Goal: Task Accomplishment & Management: Manage account settings

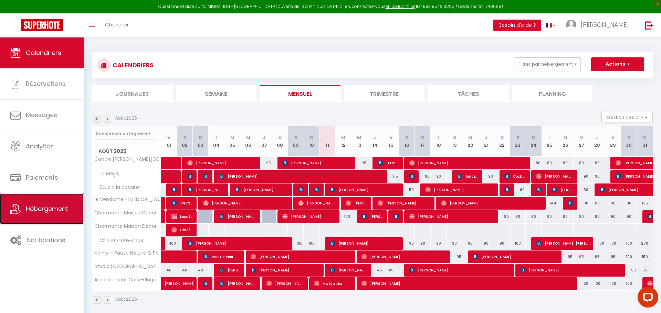
click at [41, 210] on span "Hébergement" at bounding box center [47, 209] width 42 height 9
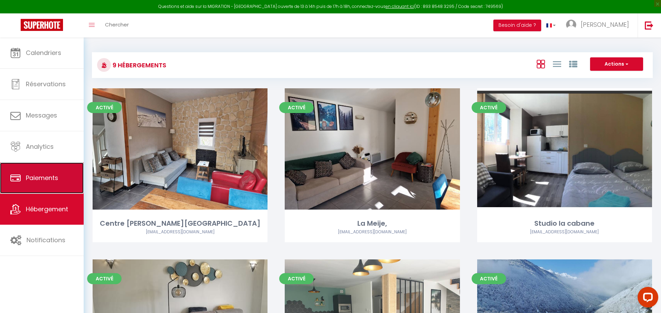
click at [51, 172] on link "Paiements" at bounding box center [42, 178] width 84 height 31
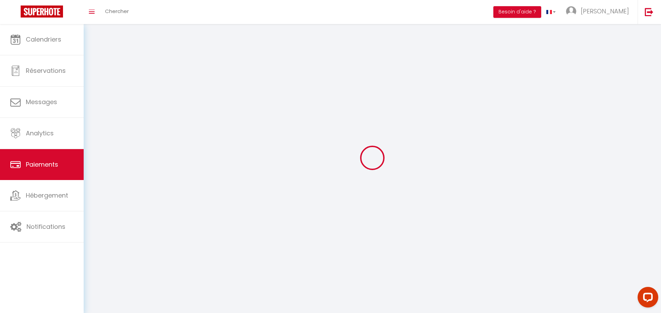
select select "2"
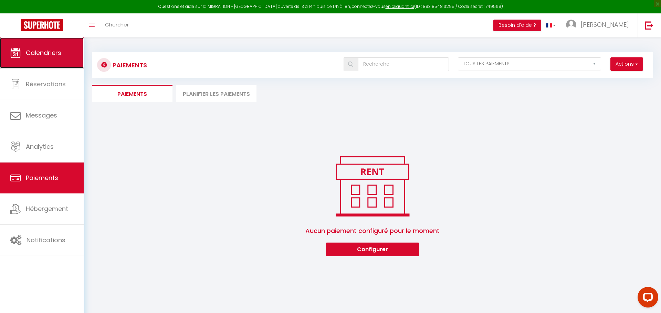
click at [38, 68] on link "Calendriers" at bounding box center [42, 53] width 84 height 31
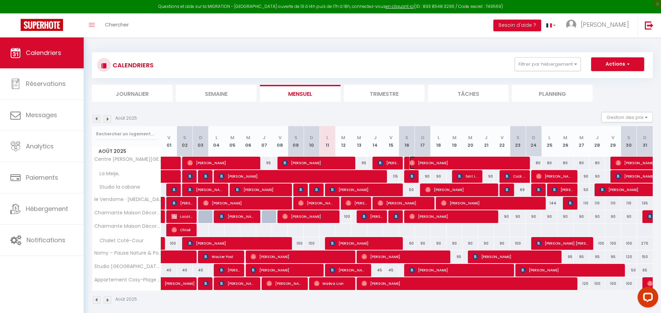
click at [457, 165] on span "[PERSON_NAME]" at bounding box center [467, 163] width 116 height 13
select select "OK"
select select "0"
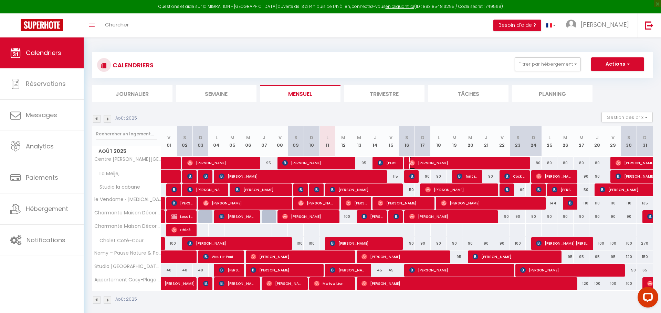
select select "1"
select select
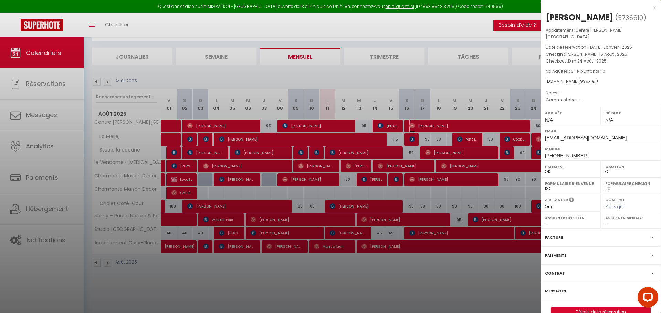
scroll to position [38, 0]
click at [593, 308] on link "Détails de la réservation" at bounding box center [600, 312] width 99 height 9
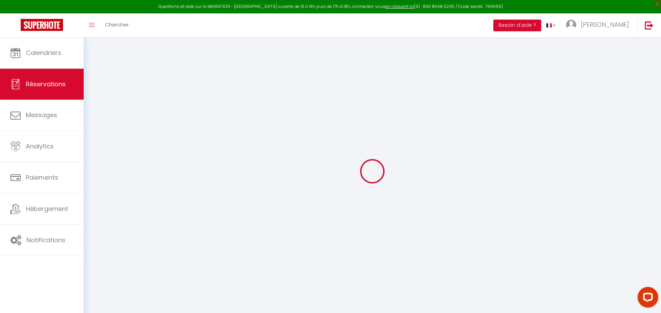
type input "Léa"
type input "[PERSON_NAME]"
type input "[EMAIL_ADDRESS][DOMAIN_NAME]"
type input "[PHONE_NUMBER]"
select select
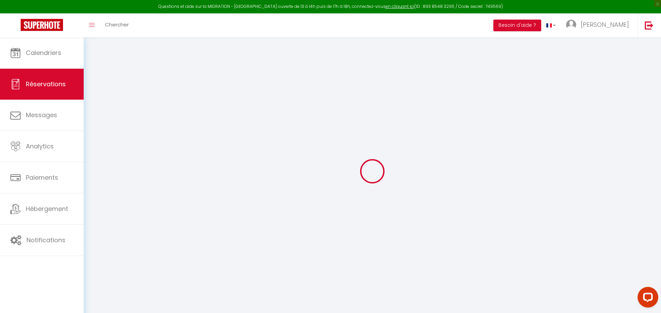
type input "171.18"
select select "67999"
select select "1"
select select
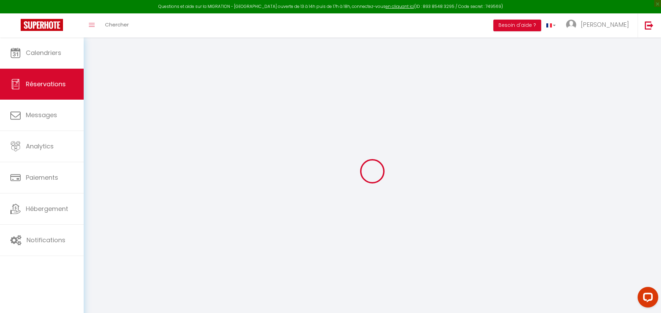
type input "3"
select select "12"
select select
type input "880"
checkbox input "false"
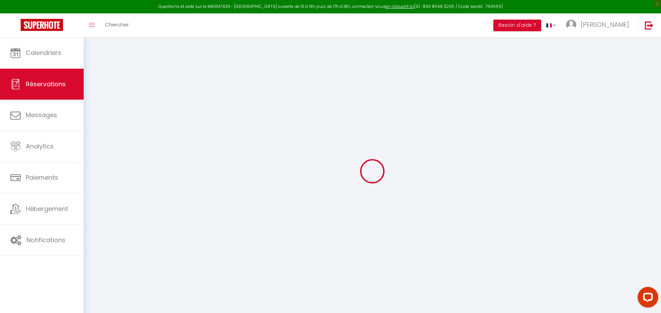
type input "0"
select select "1"
type input "0"
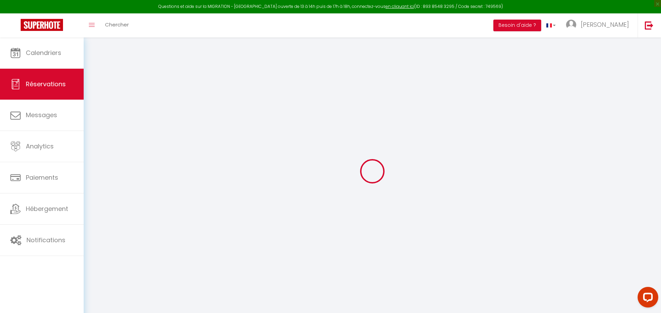
select select
select select "15"
checkbox input "false"
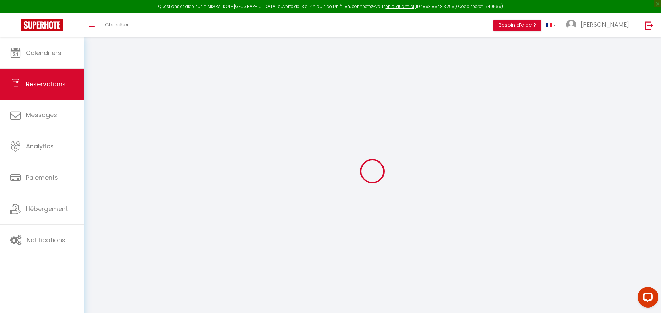
select select
checkbox input "false"
select select
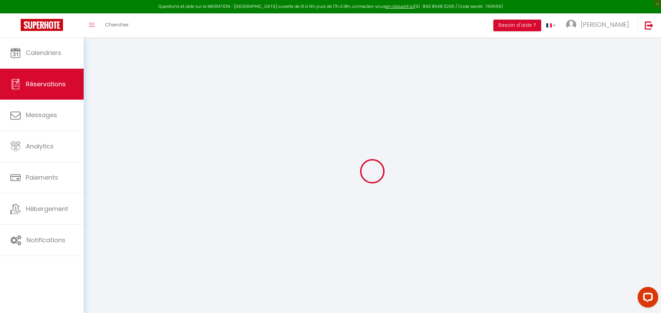
select select
checkbox input "false"
select select
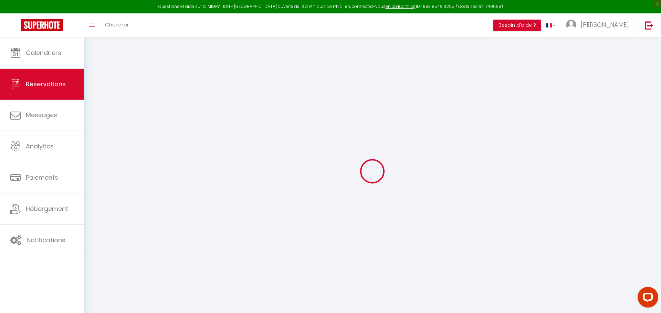
select select
checkbox input "false"
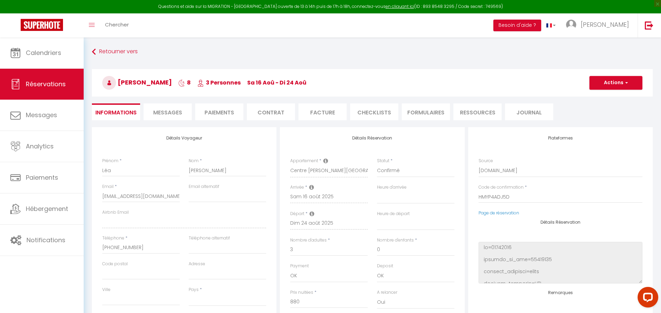
select select
type input "71"
type input "48.4"
select select
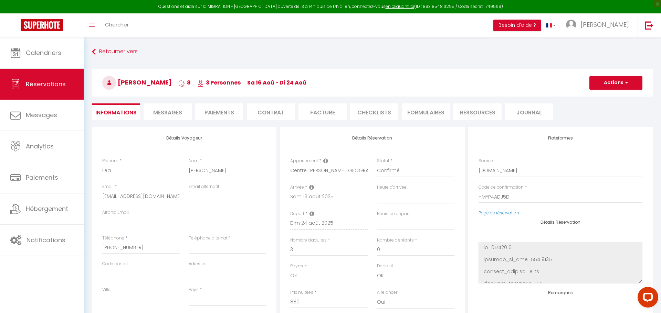
checkbox input "false"
select select
checkbox input "false"
select select
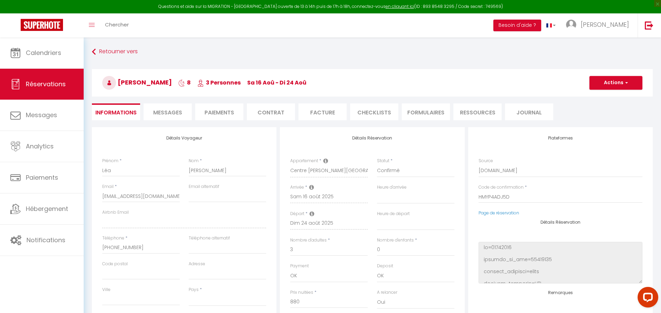
click at [330, 117] on li "Facture" at bounding box center [322, 112] width 48 height 17
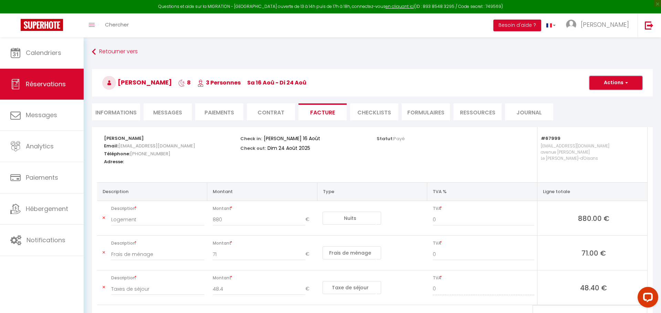
click at [627, 81] on span "button" at bounding box center [625, 83] width 4 height 6
click at [610, 106] on link "Aperçu et éditer" at bounding box center [610, 107] width 58 height 9
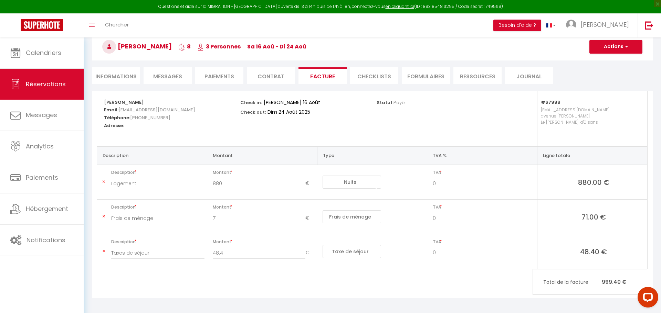
scroll to position [35, 0]
click at [169, 186] on input "Logement" at bounding box center [157, 184] width 93 height 12
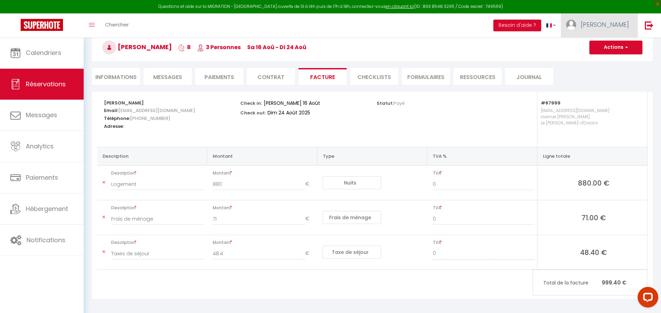
click at [612, 16] on link "[PERSON_NAME]" at bounding box center [598, 25] width 77 height 24
click at [608, 51] on link "Paramètres" at bounding box center [609, 48] width 51 height 12
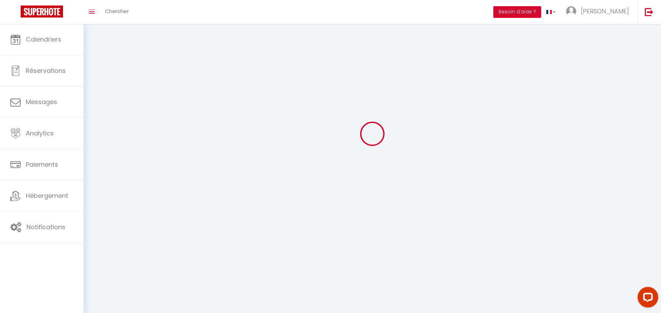
select select "fr"
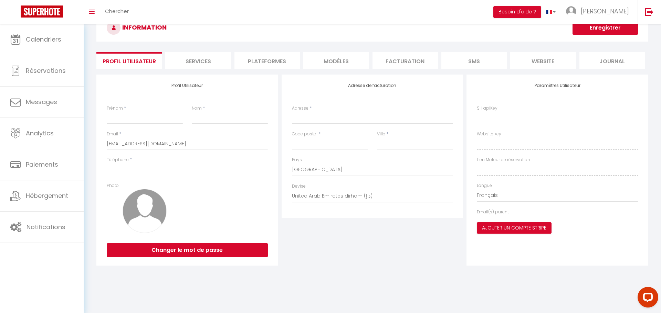
type input "[PERSON_NAME]"
type input "Clerginet"
type input "0663200683"
type input "100 rd 1091 les sables"
type input "38520"
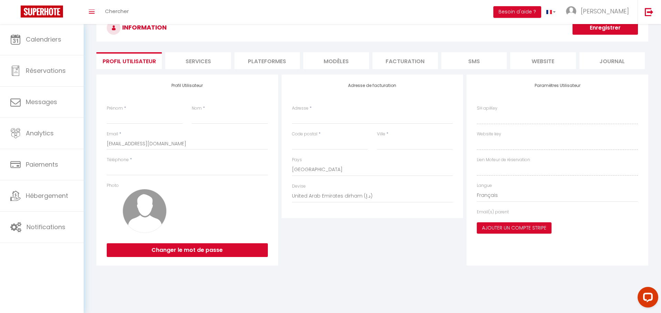
type input "le [PERSON_NAME] d'oisans"
select select "28"
type input "QLGT6wuyL1evgIZXzTFFATXwa"
type input "wIG59UxrnNYc4ZsIfbPD7kVPQ"
type input "[URL][DOMAIN_NAME]"
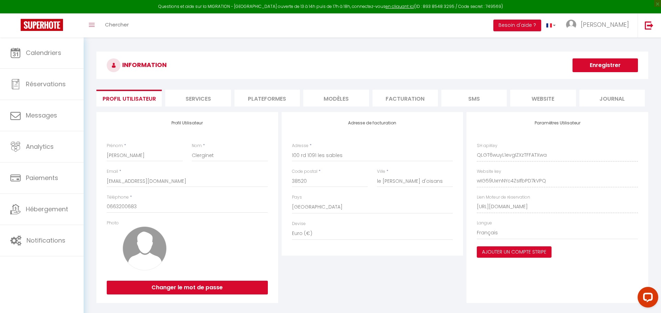
click at [202, 104] on li "Services" at bounding box center [197, 98] width 65 height 17
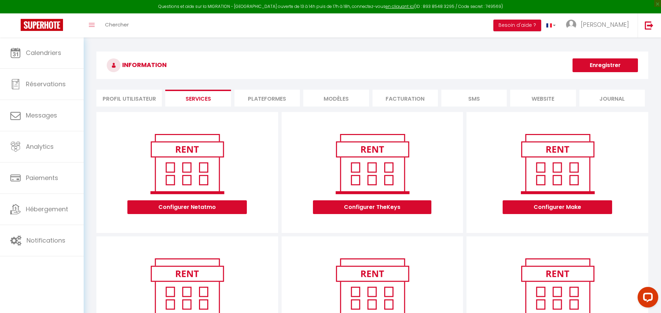
click at [289, 104] on li "Plateformes" at bounding box center [266, 98] width 65 height 17
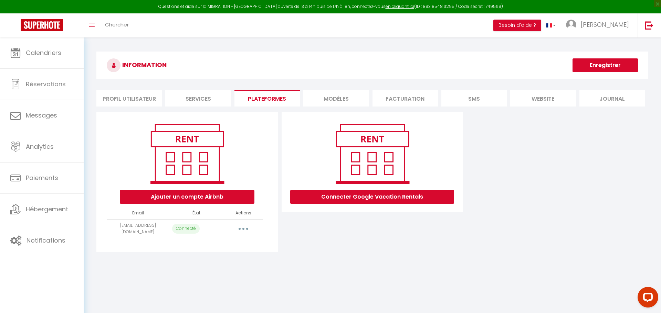
click at [319, 103] on li "MODÈLES" at bounding box center [335, 98] width 65 height 17
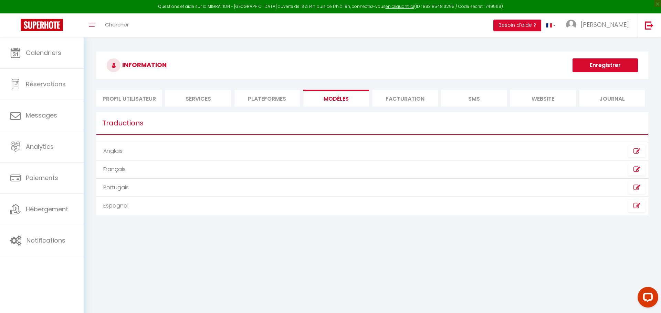
click at [395, 102] on li "Facturation" at bounding box center [404, 98] width 65 height 17
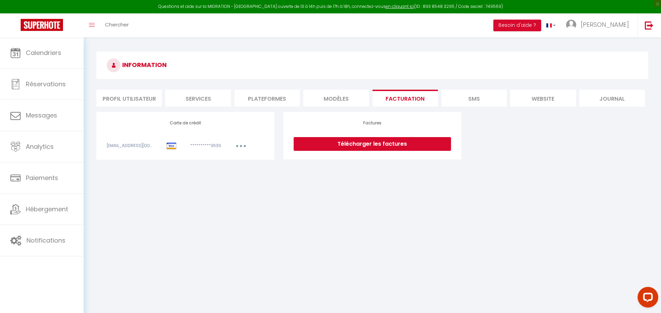
click at [361, 143] on link "Télécharger les factures" at bounding box center [371, 144] width 157 height 14
click at [117, 100] on li "Profil Utilisateur" at bounding box center [128, 98] width 65 height 17
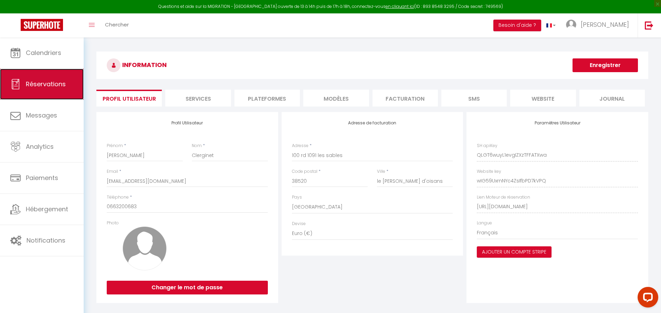
click at [50, 83] on span "Réservations" at bounding box center [46, 84] width 40 height 9
select select "not_cancelled"
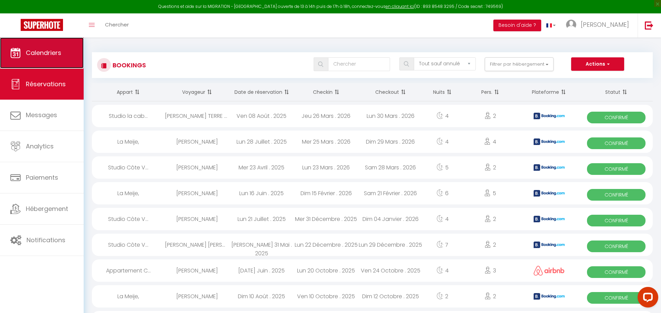
click at [39, 51] on span "Calendriers" at bounding box center [43, 53] width 35 height 9
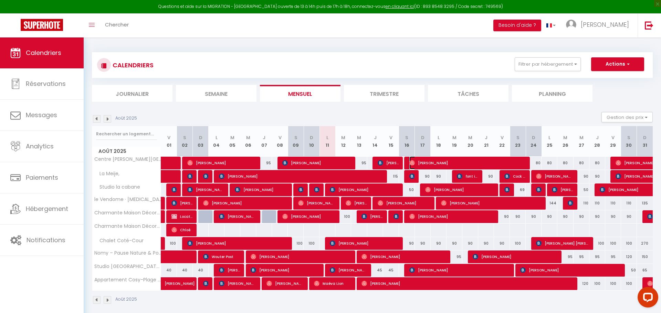
click at [424, 160] on span "[PERSON_NAME]" at bounding box center [467, 163] width 116 height 13
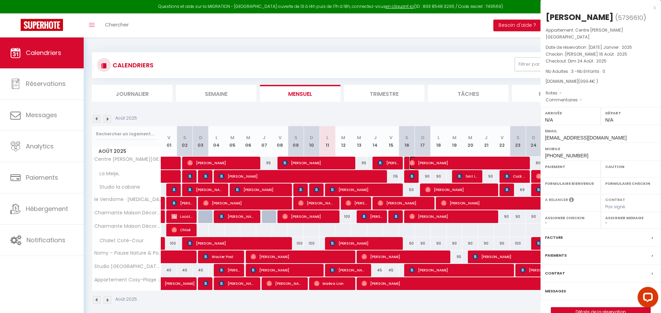
select select "OK"
select select "0"
select select "1"
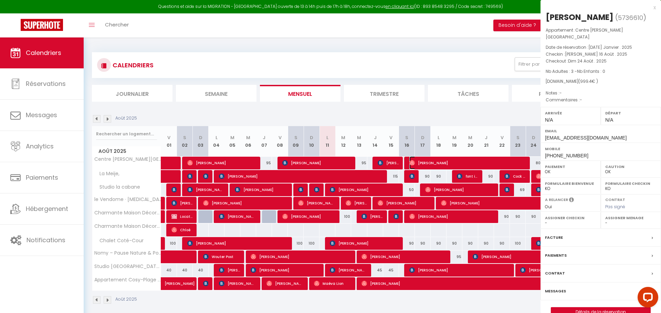
select select
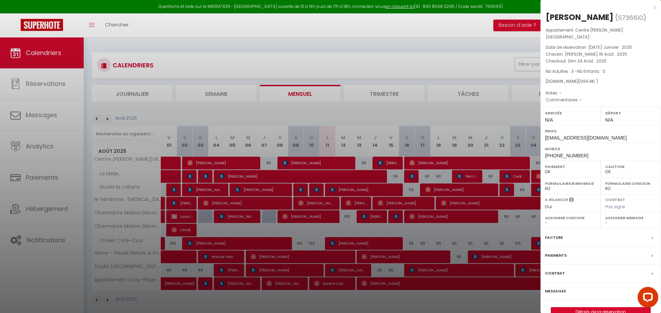
click at [599, 229] on div "Facture" at bounding box center [600, 238] width 120 height 18
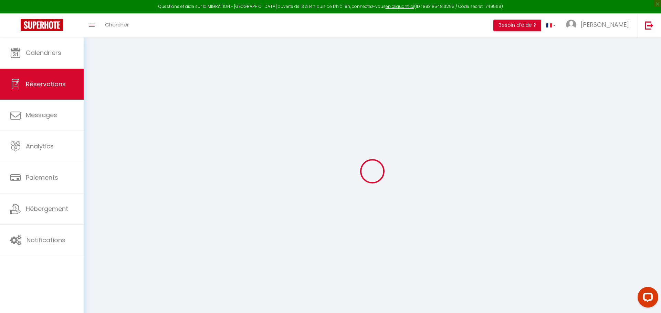
select select "cleaning"
select select "taxes"
select select
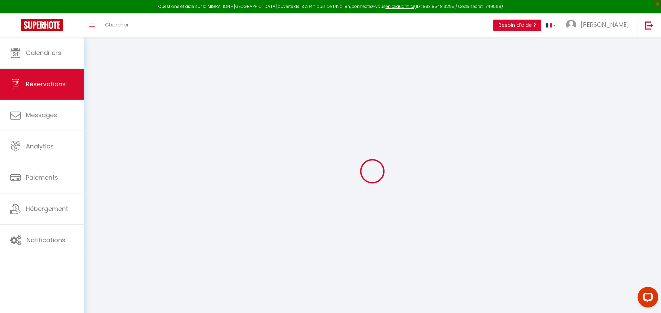
checkbox input "false"
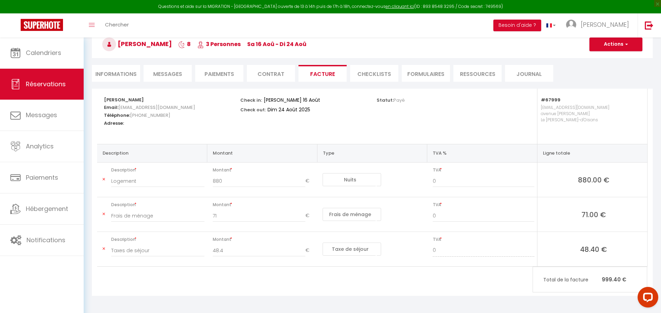
scroll to position [28, 0]
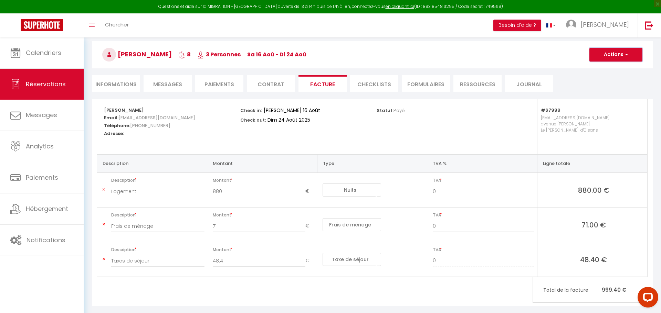
click at [614, 53] on button "Actions" at bounding box center [615, 55] width 53 height 14
click at [597, 88] on link "Envoyer la facture" at bounding box center [610, 87] width 58 height 9
type input "[EMAIL_ADDRESS][DOMAIN_NAME]"
type input "Your invoice 5736610 - Centre [PERSON_NAME][GEOGRAPHIC_DATA]"
type textarea "Hi, Here is the link to download your invoice: [URL][DOMAIN_NAME] Reservation d…"
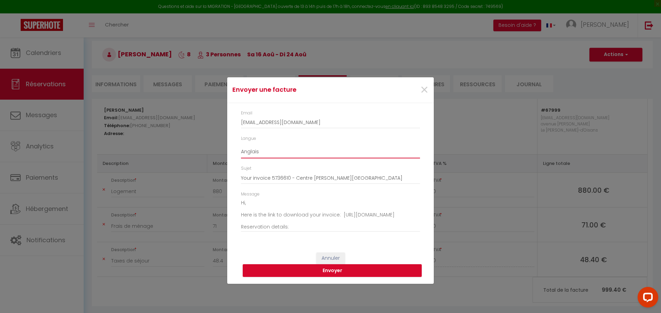
click at [267, 151] on select "Anglais Français Espagnol Portugais" at bounding box center [330, 152] width 179 height 13
select select "fr"
click at [241, 146] on select "Anglais Français Espagnol Portugais" at bounding box center [330, 152] width 179 height 13
type input "Votre facture 5736610 - Centre [PERSON_NAME][GEOGRAPHIC_DATA]"
type textarea "Bonjour, Voici le lien pour télécharger votre facture : [URL][DOMAIN_NAME] Déta…"
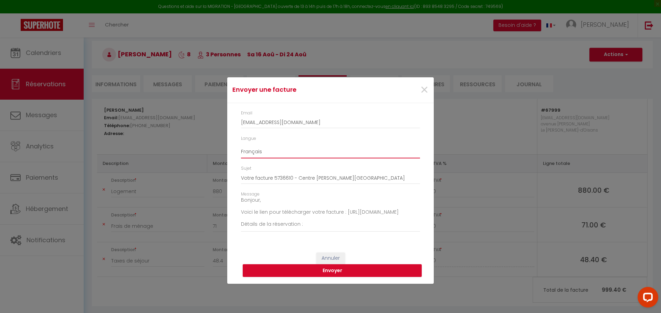
scroll to position [3, 0]
click at [425, 93] on span "×" at bounding box center [424, 90] width 9 height 21
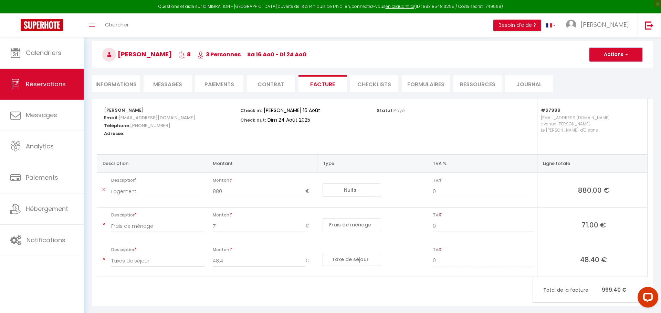
click at [621, 55] on button "Actions" at bounding box center [615, 55] width 53 height 14
click at [600, 77] on link "Aperçu et éditer" at bounding box center [610, 78] width 58 height 9
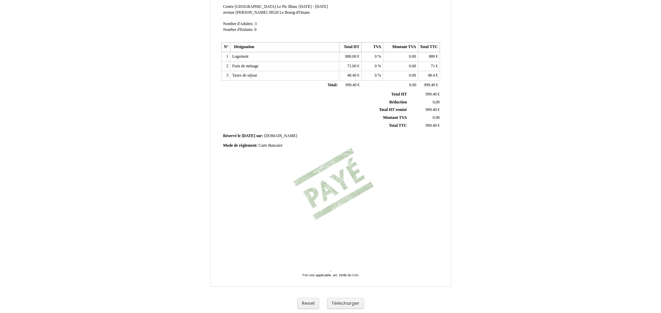
scroll to position [102, 0]
click at [348, 303] on button "Télécharger" at bounding box center [345, 303] width 37 height 11
click at [510, 226] on div "Facture Facture N° 5736610 5736610 Date de création 13 May 2025 Hebergeur: Hebe…" at bounding box center [330, 113] width 403 height 399
